Goal: Task Accomplishment & Management: Manage account settings

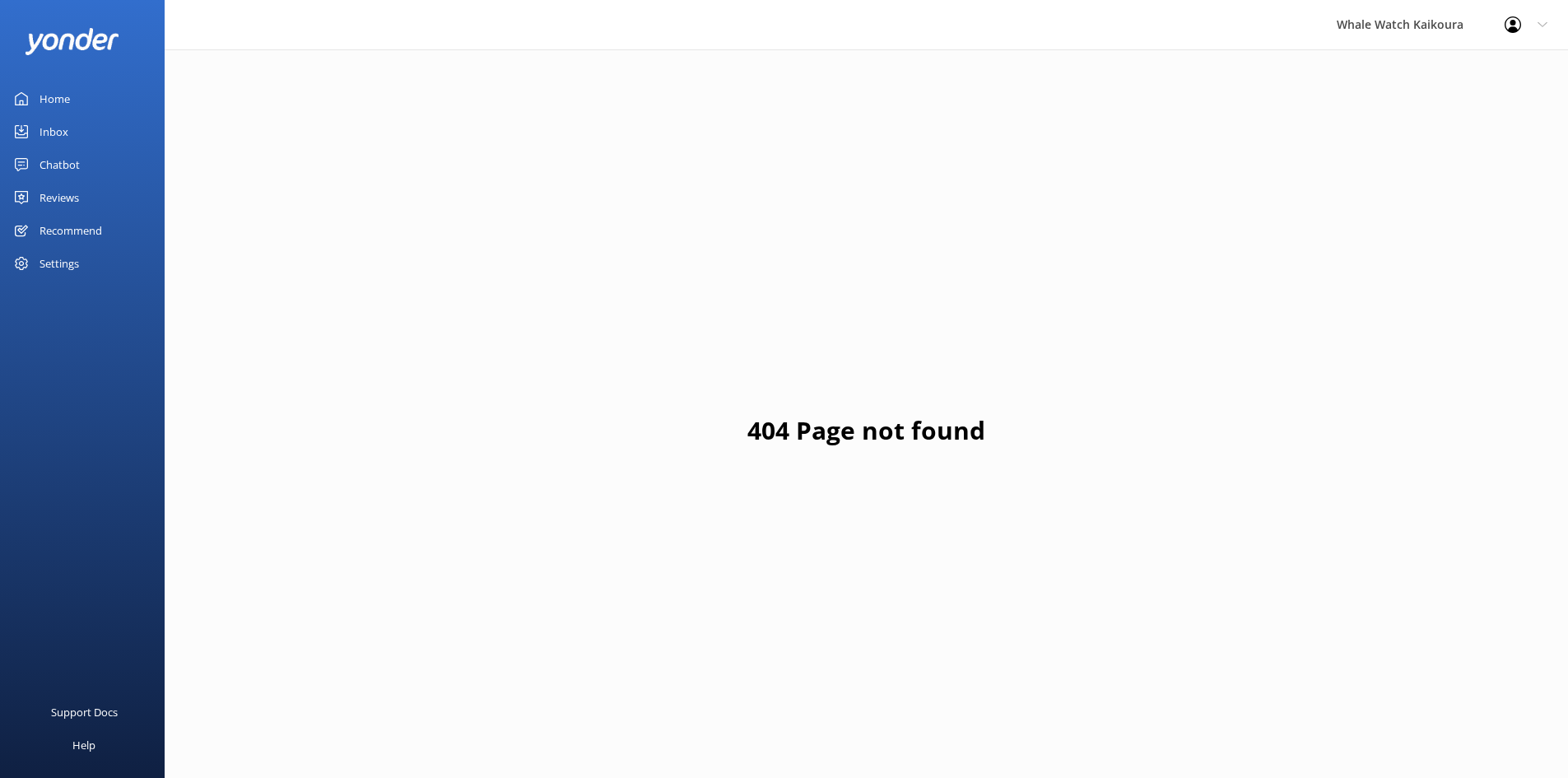
click at [65, 96] on div "Home" at bounding box center [54, 99] width 30 height 33
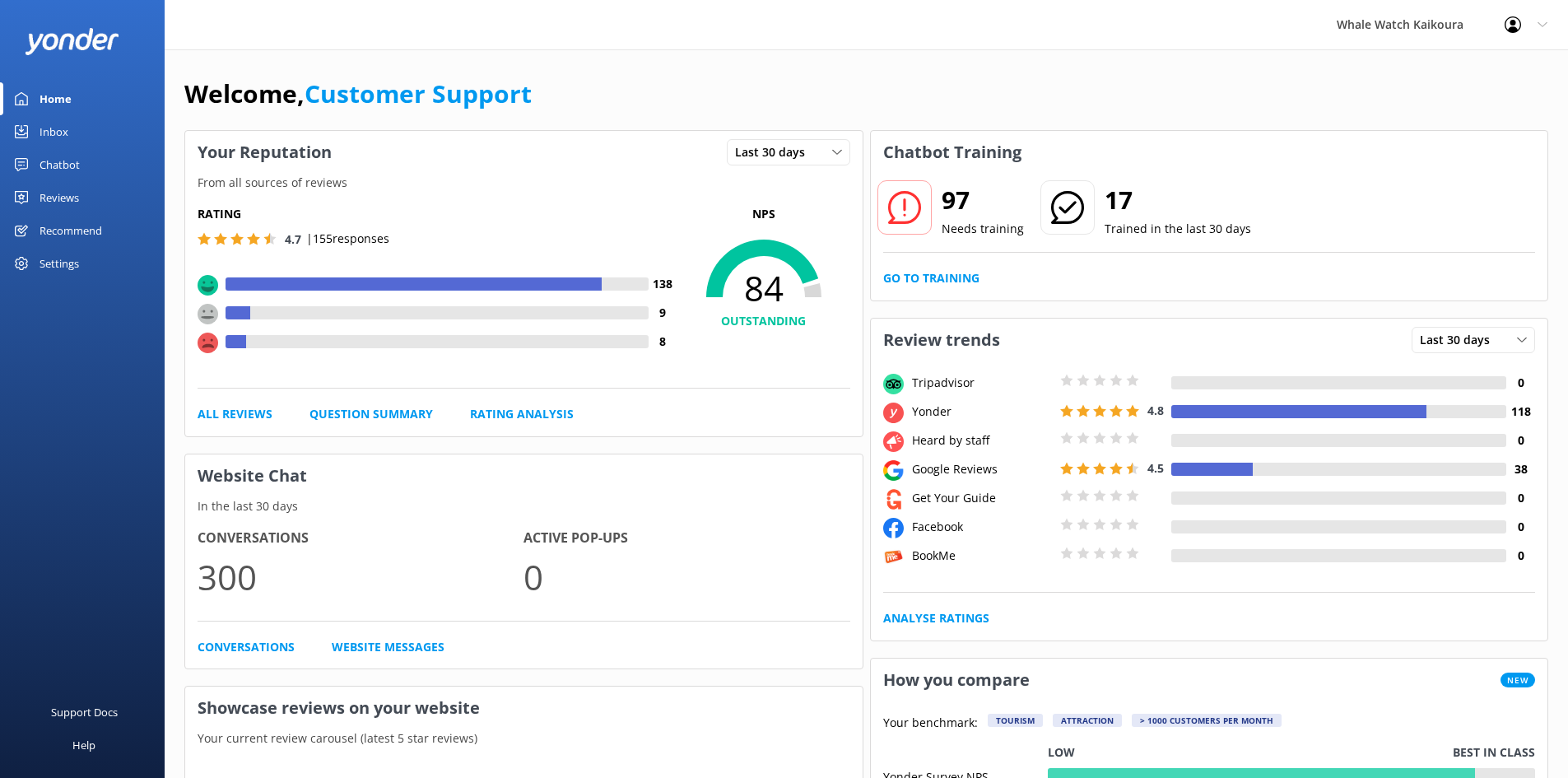
click at [80, 199] on link "Reviews" at bounding box center [82, 198] width 165 height 33
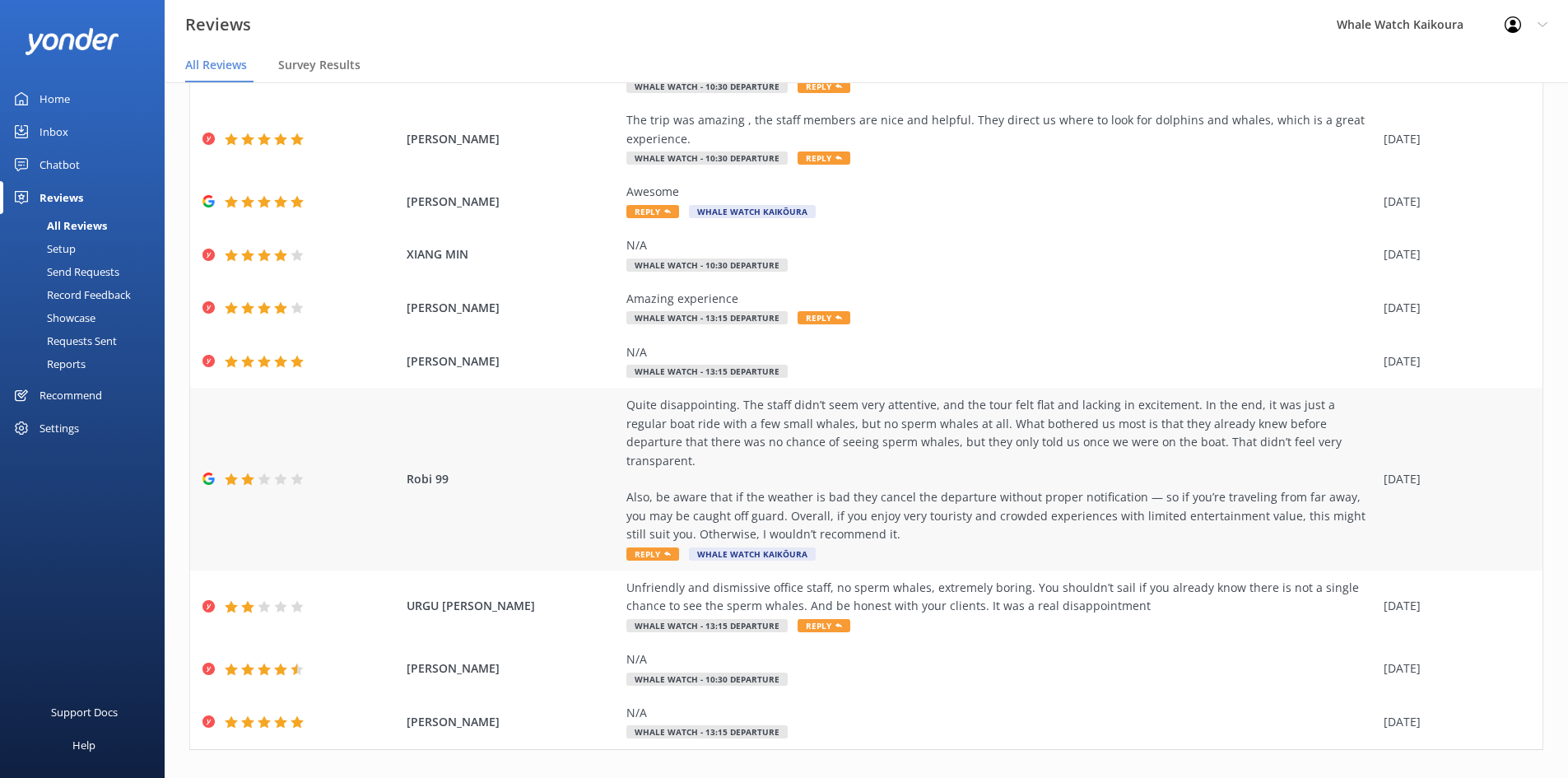
scroll to position [158, 0]
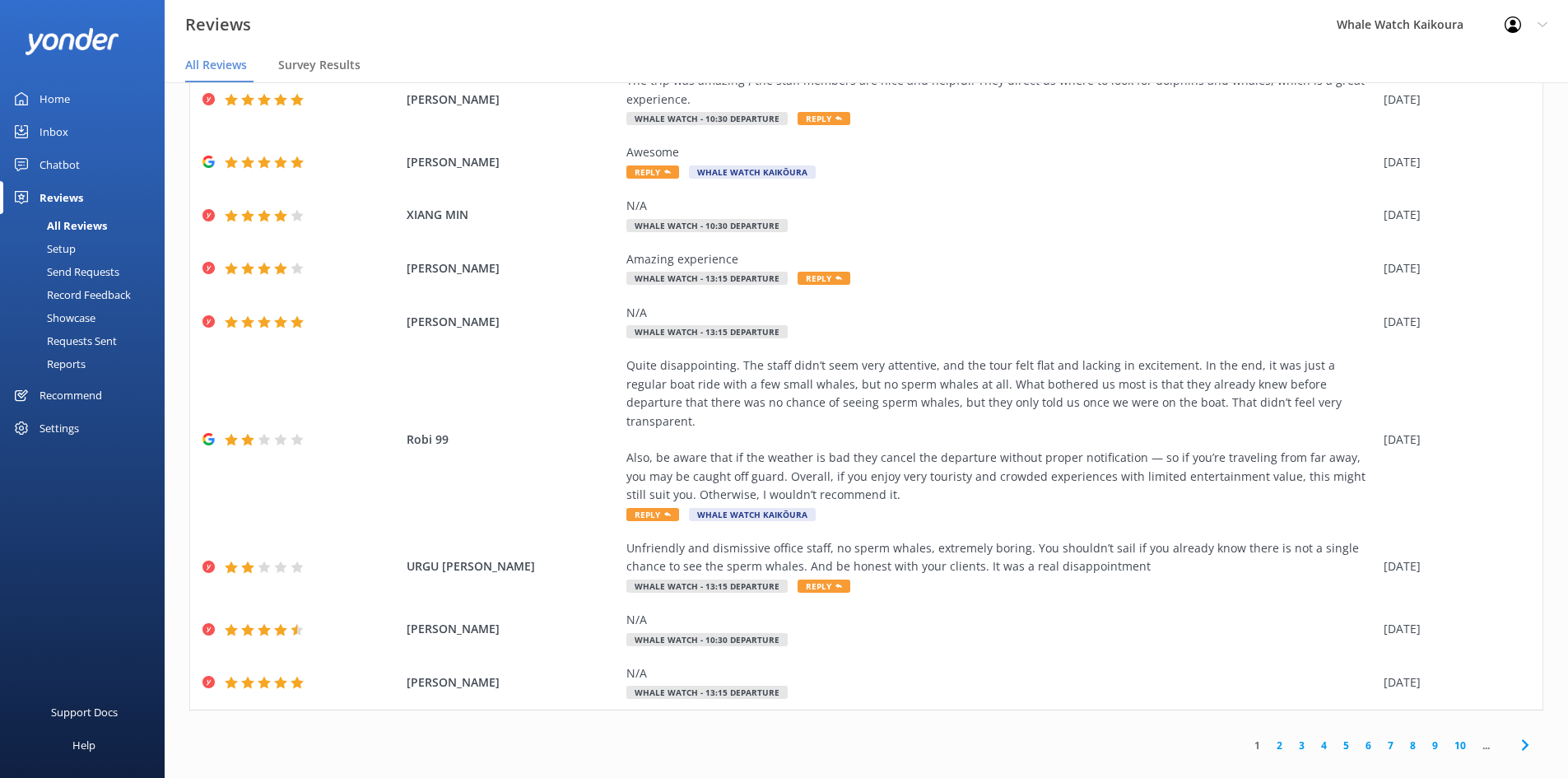
click at [1516, 735] on icon at bounding box center [1525, 745] width 19 height 19
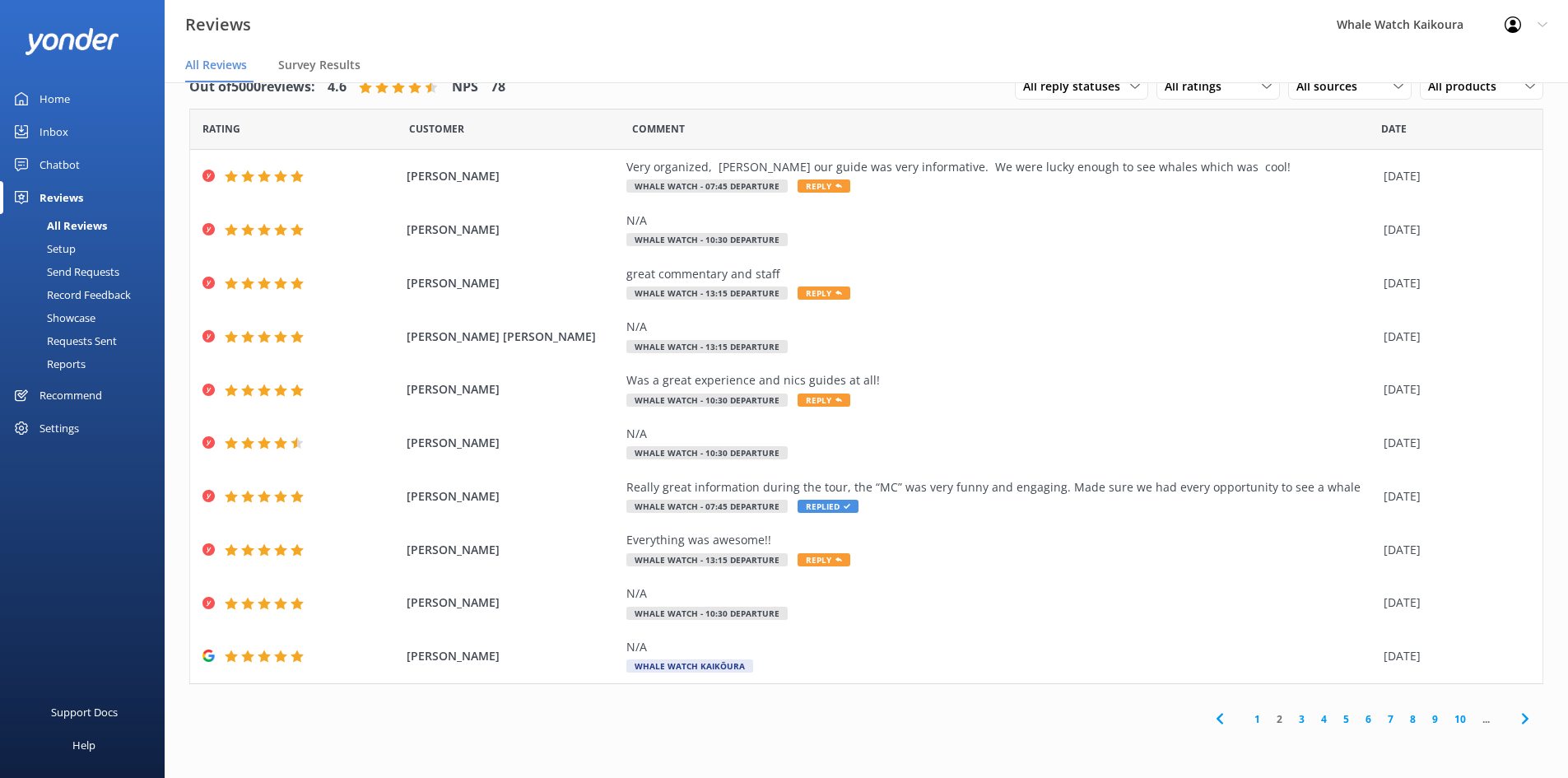
click at [1521, 722] on icon at bounding box center [1525, 719] width 19 height 19
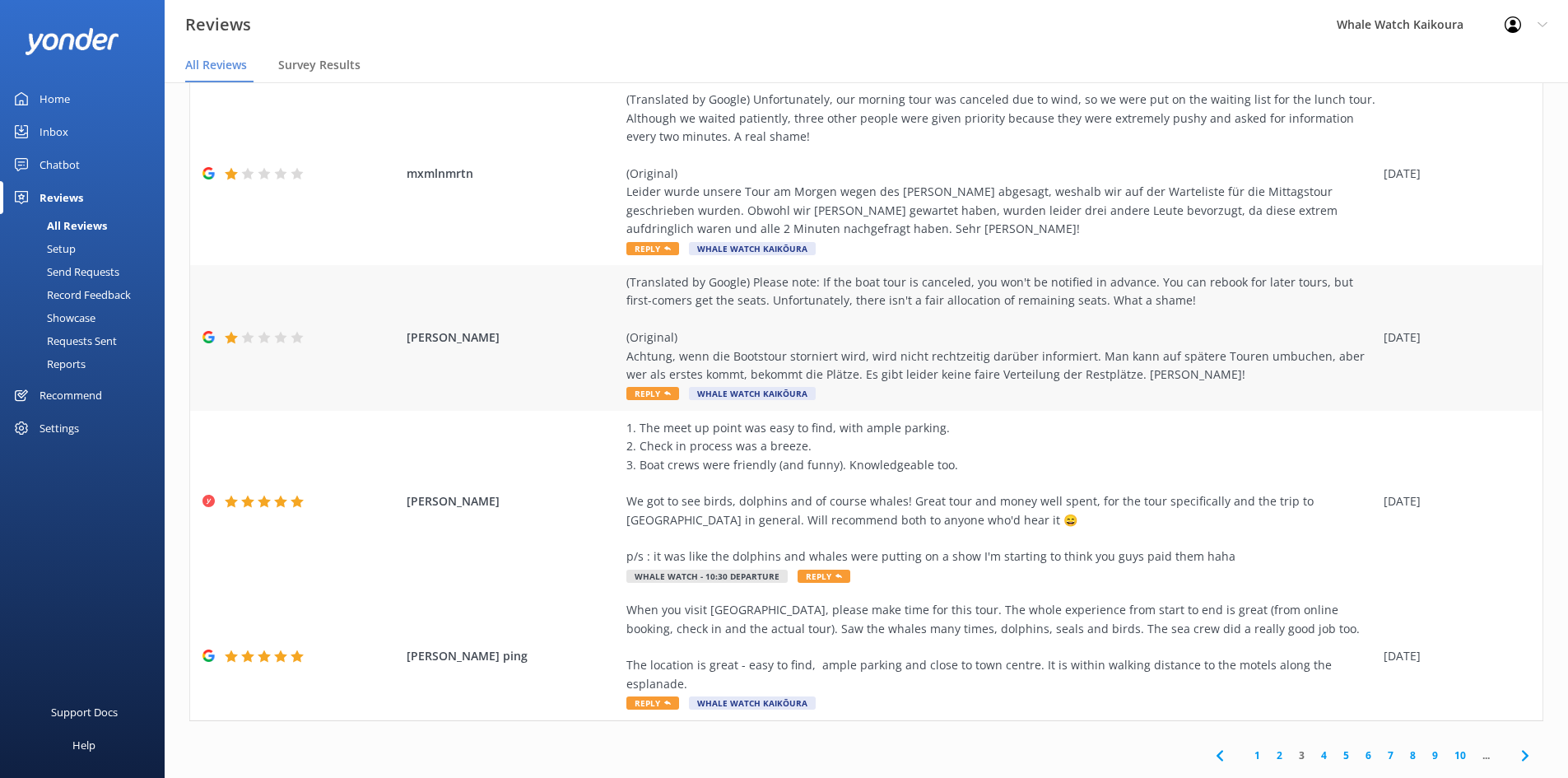
scroll to position [435, 0]
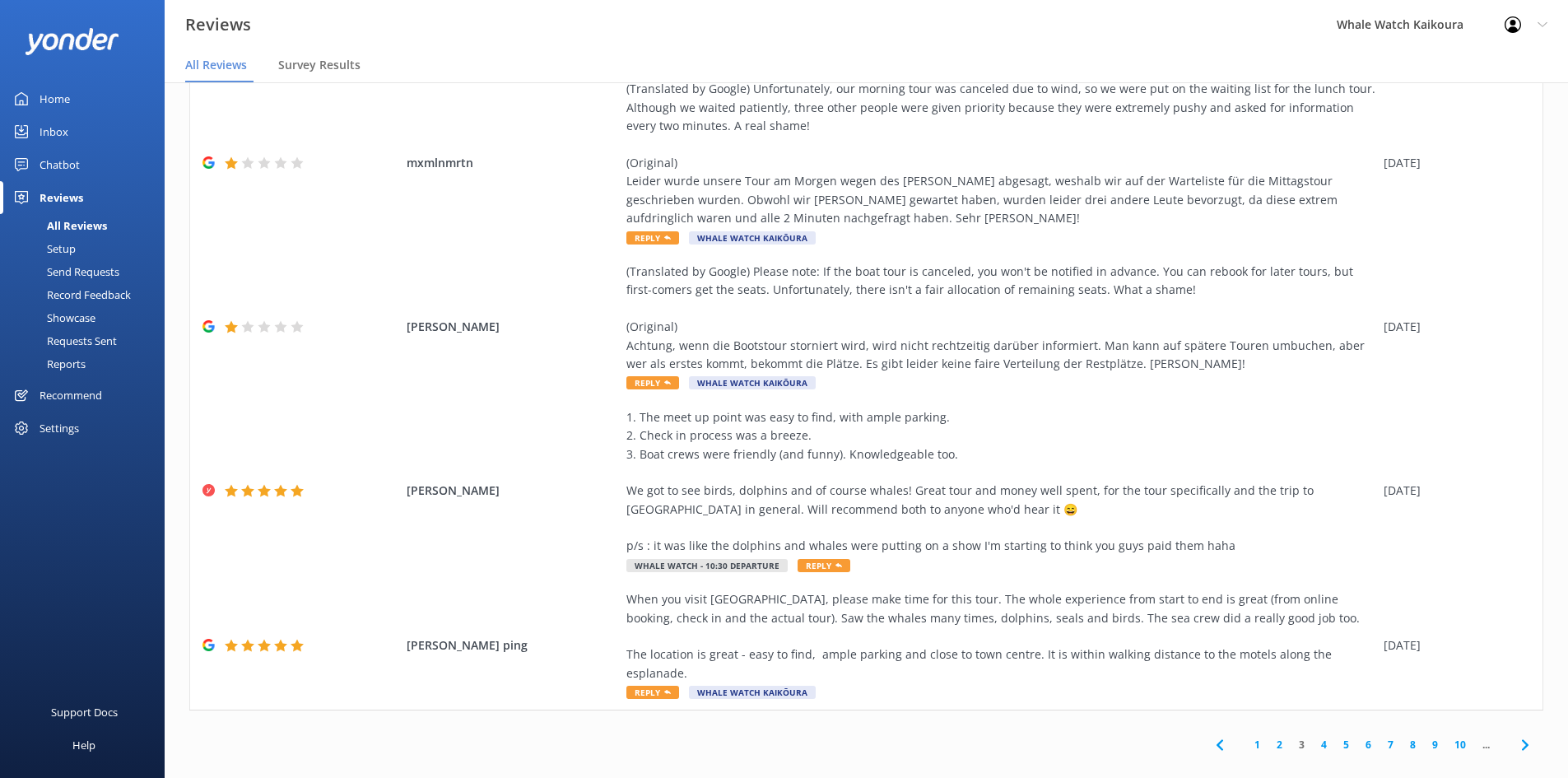
click at [1516, 735] on icon at bounding box center [1525, 745] width 19 height 19
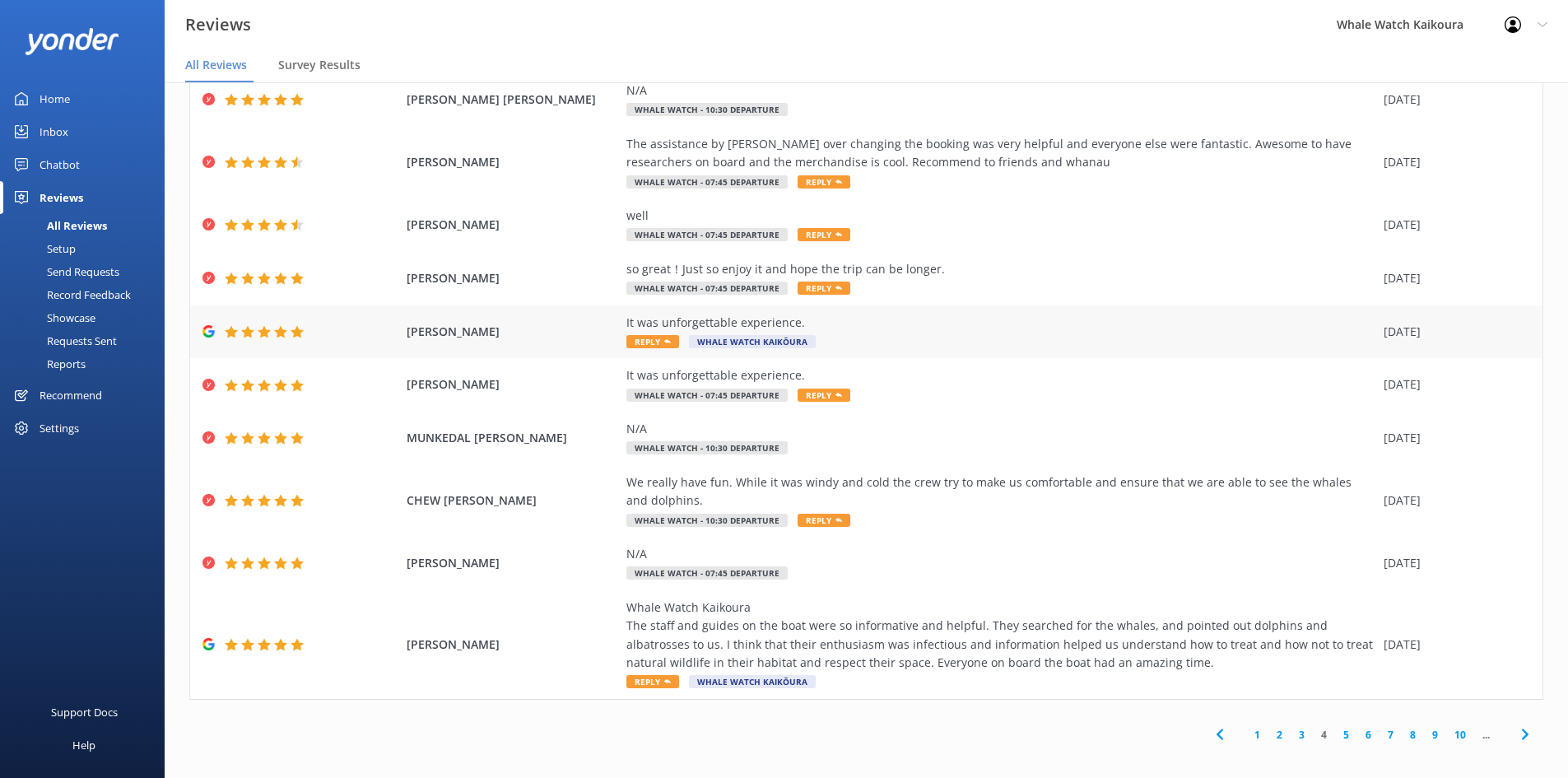
scroll to position [85, 0]
